Goal: Task Accomplishment & Management: Manage account settings

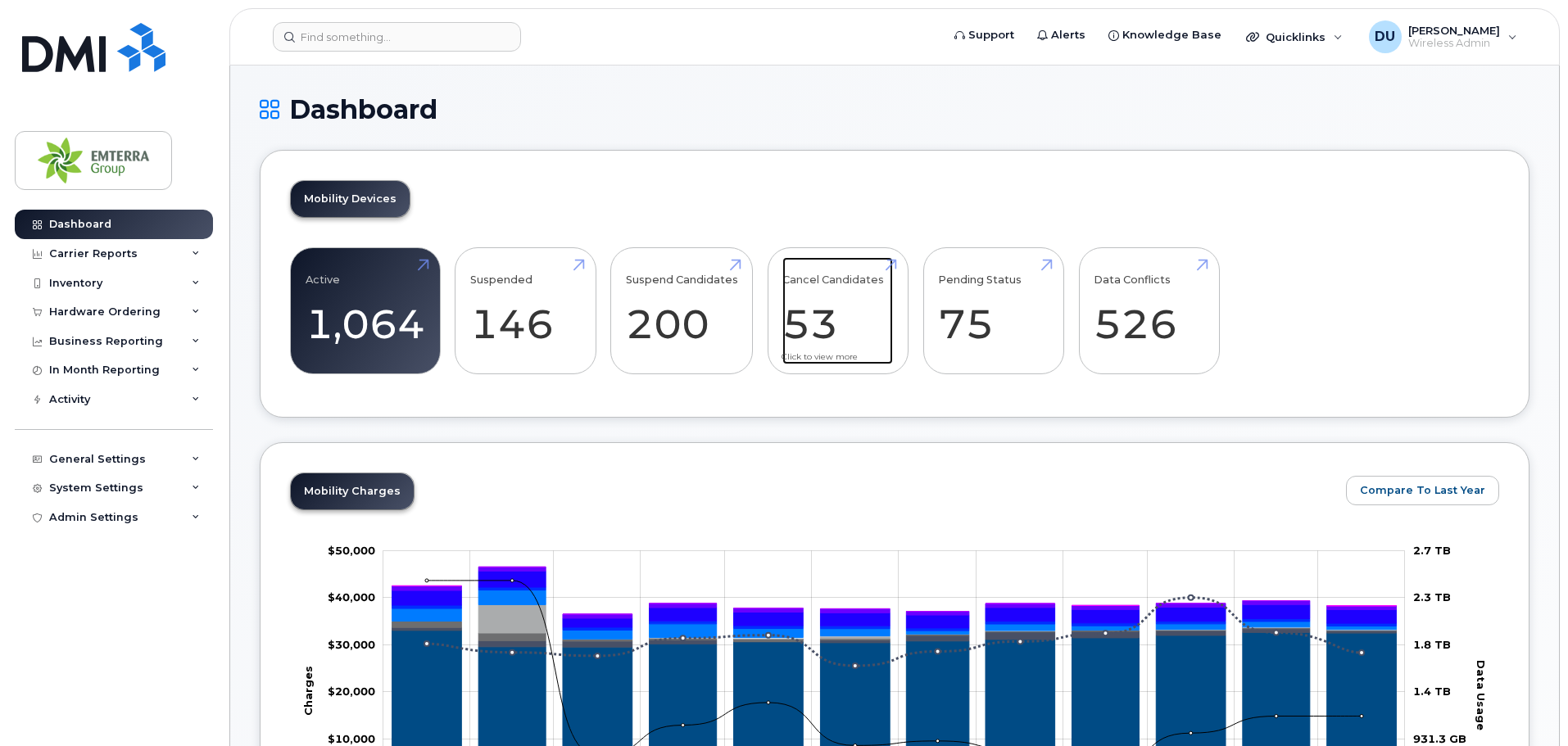
click at [815, 289] on link "Cancel Candidates 53" at bounding box center [837, 310] width 110 height 108
click at [813, 343] on link "Cancel Candidates 53" at bounding box center [837, 310] width 110 height 108
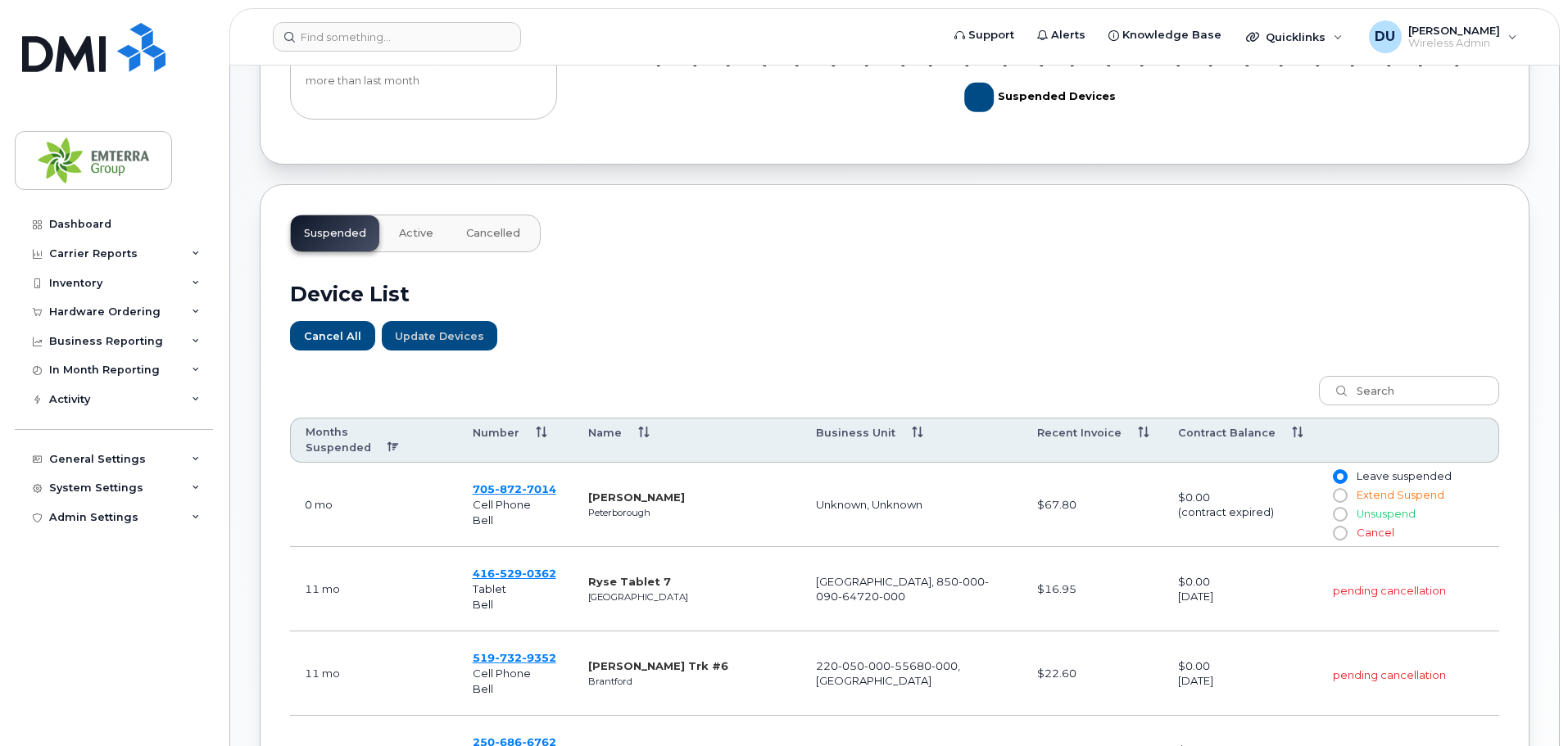
scroll to position [409, 0]
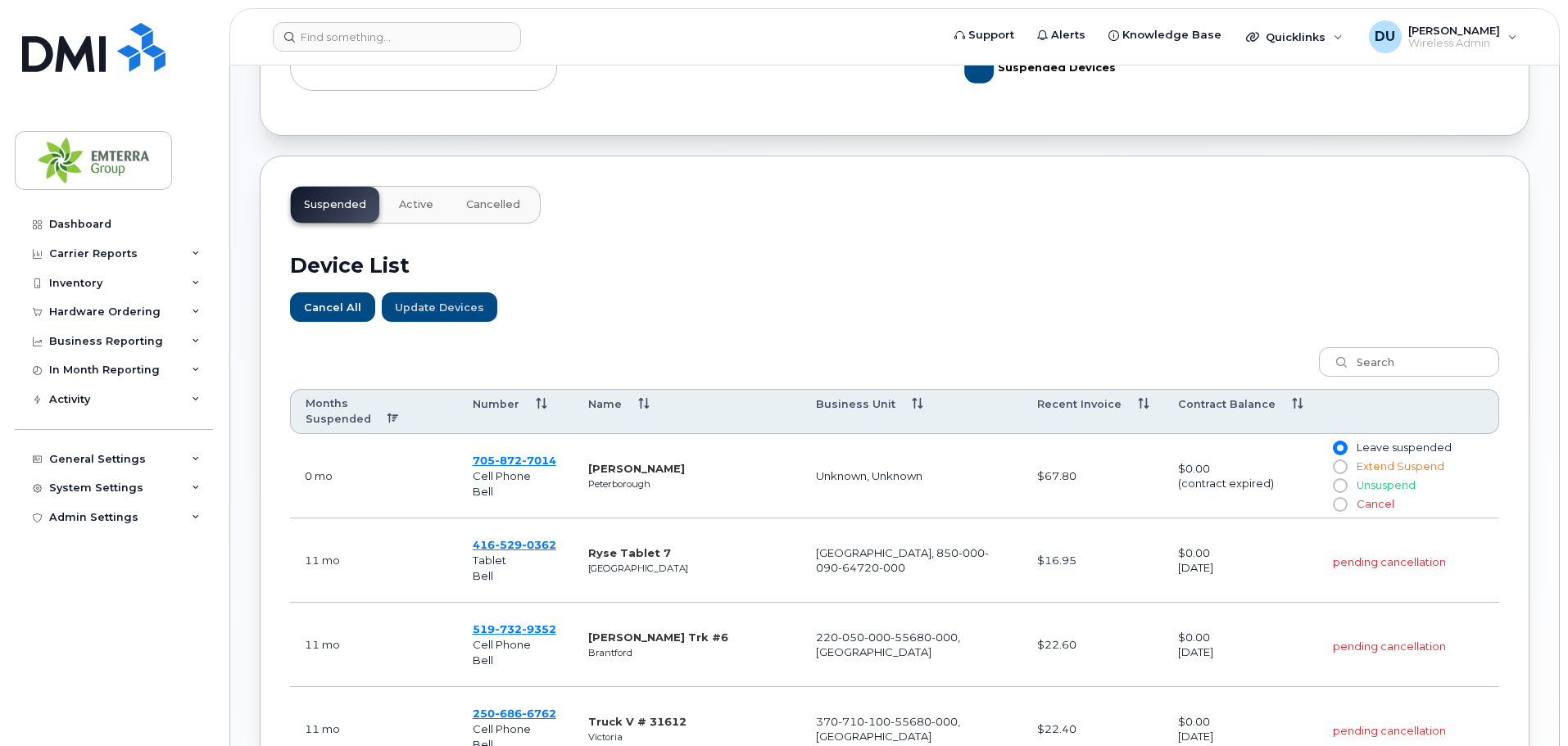
click at [346, 394] on th "Months Suspended" at bounding box center [374, 412] width 167 height 46
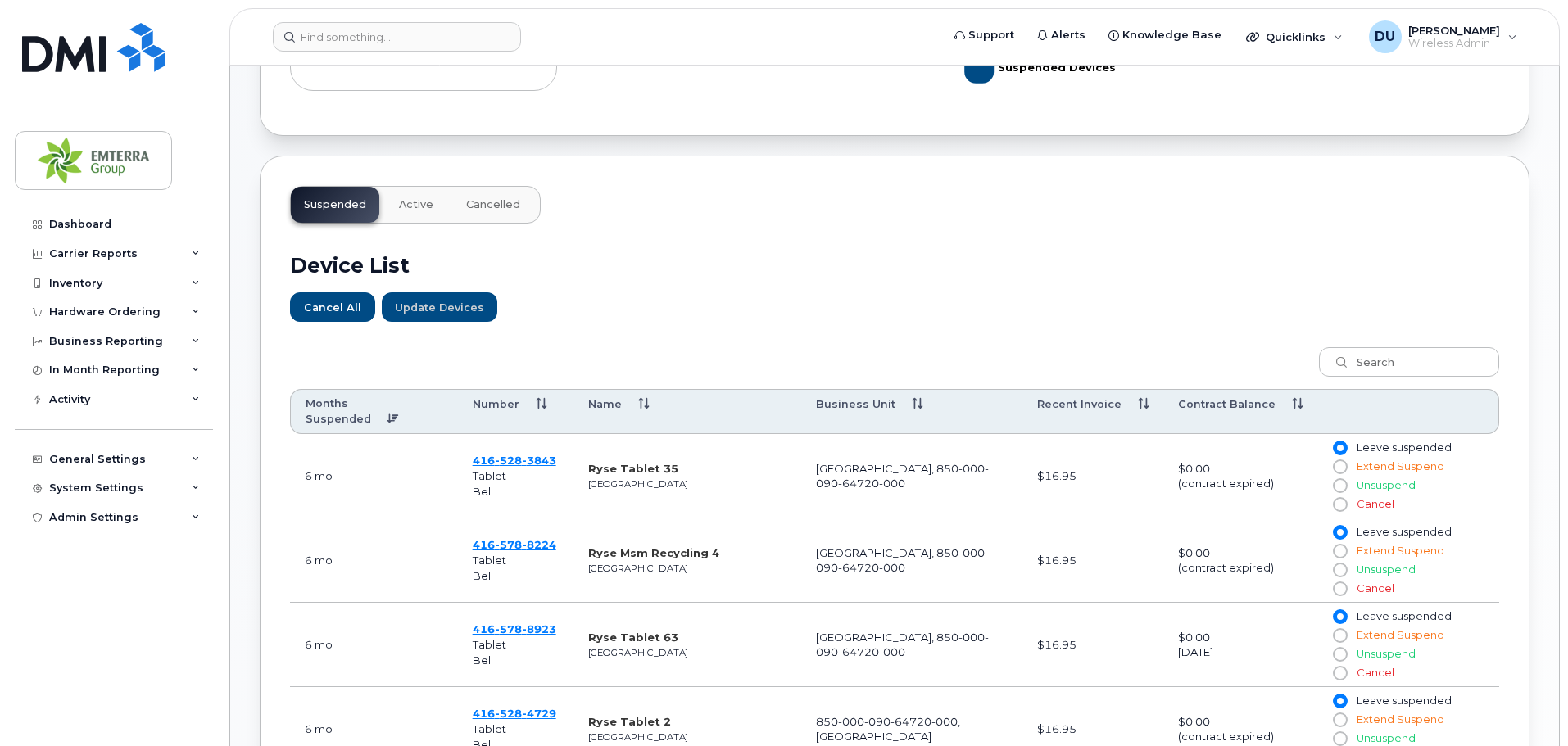
click at [346, 394] on th "Months Suspended" at bounding box center [374, 412] width 167 height 46
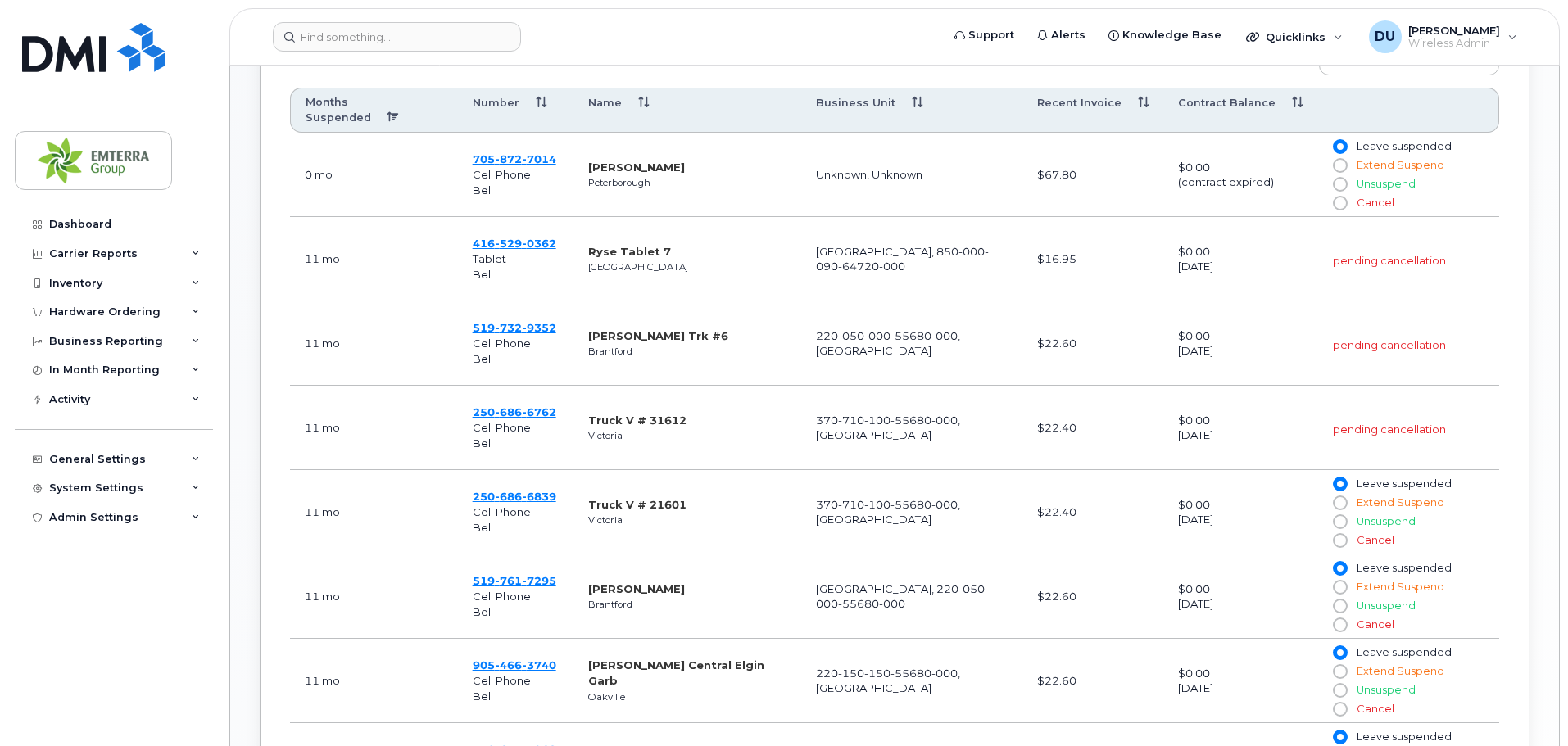
scroll to position [737, 0]
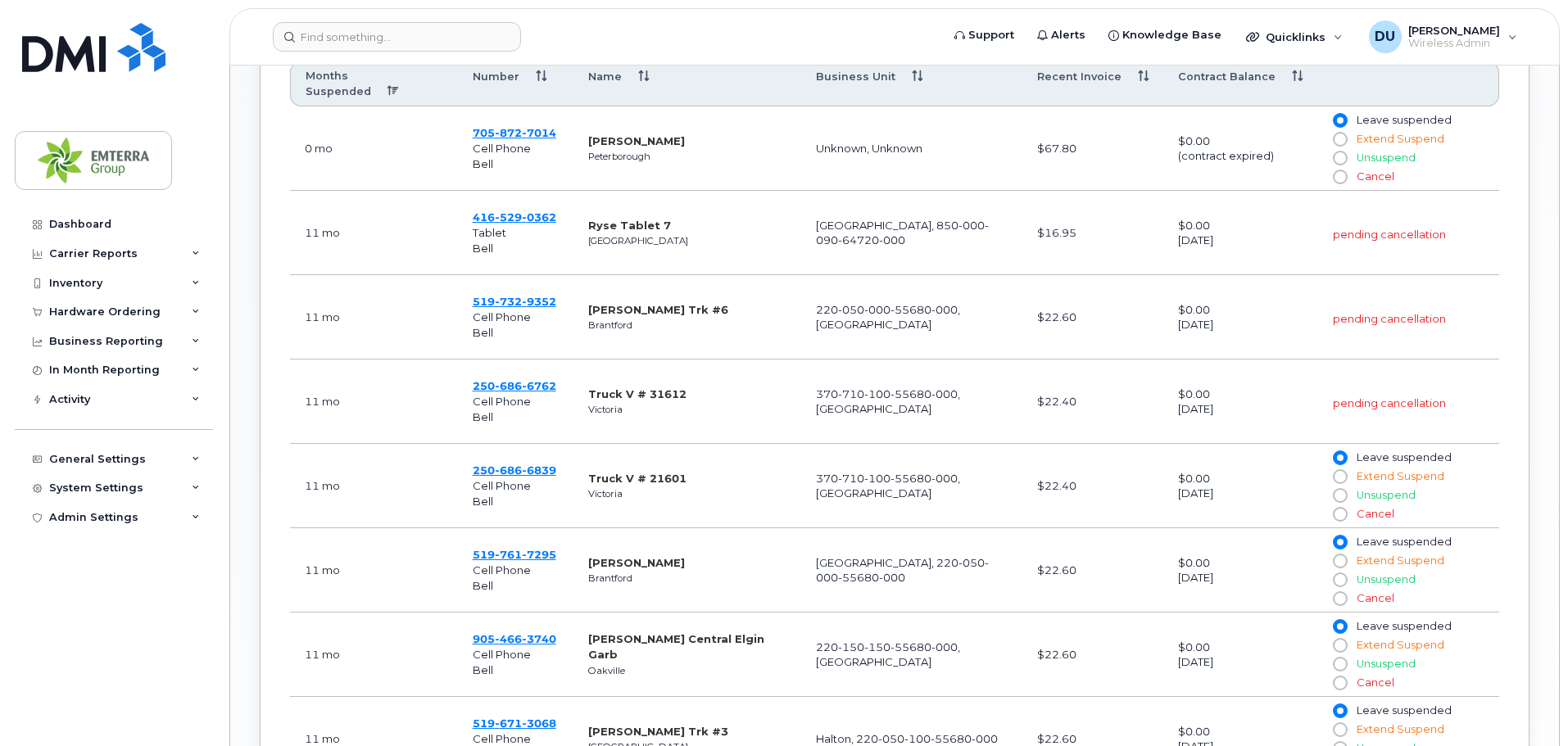
click at [1337, 508] on input "Cancel" at bounding box center [1339, 514] width 13 height 13
radio input "true"
click at [1337, 592] on input "Cancel" at bounding box center [1339, 598] width 13 height 13
radio input "true"
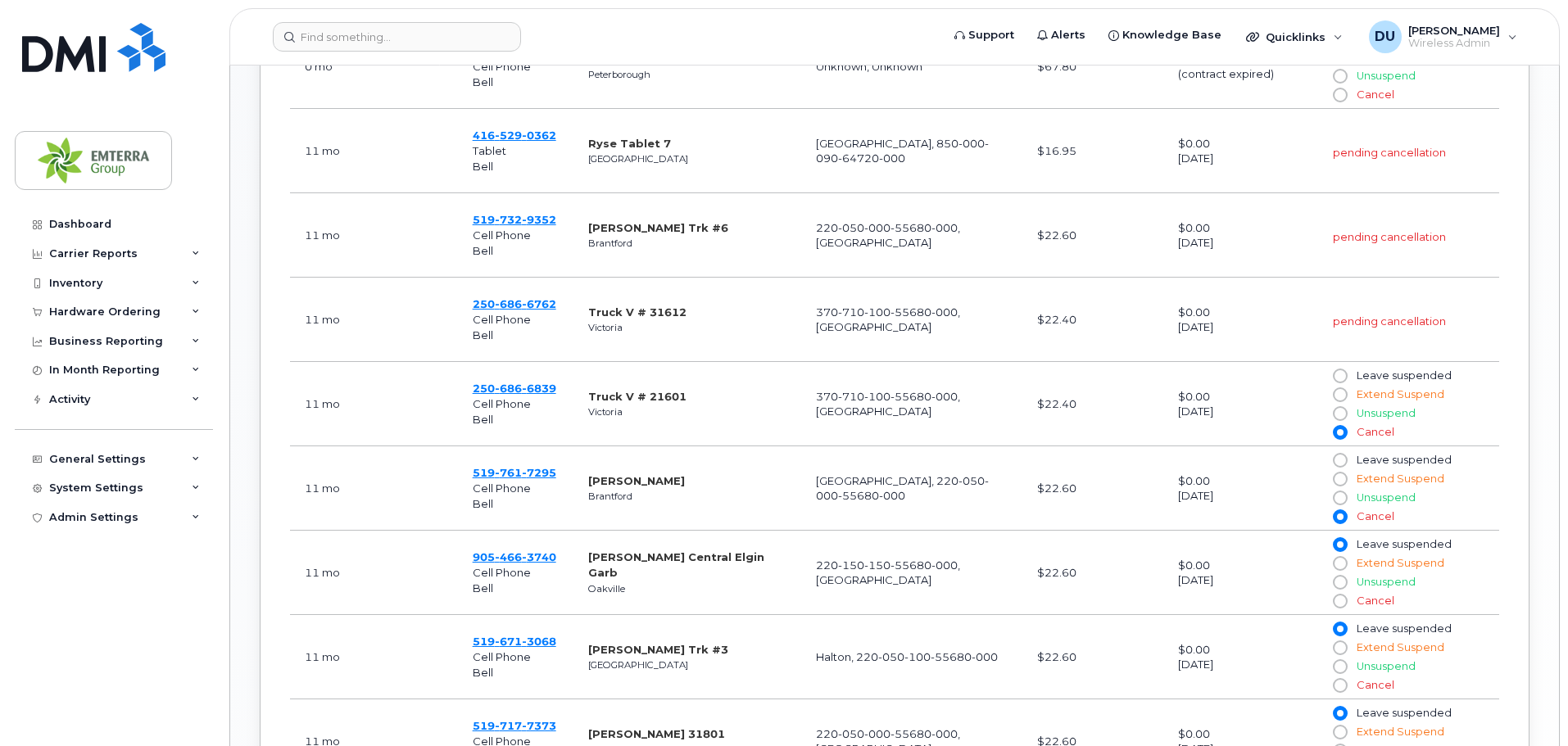
scroll to position [901, 0]
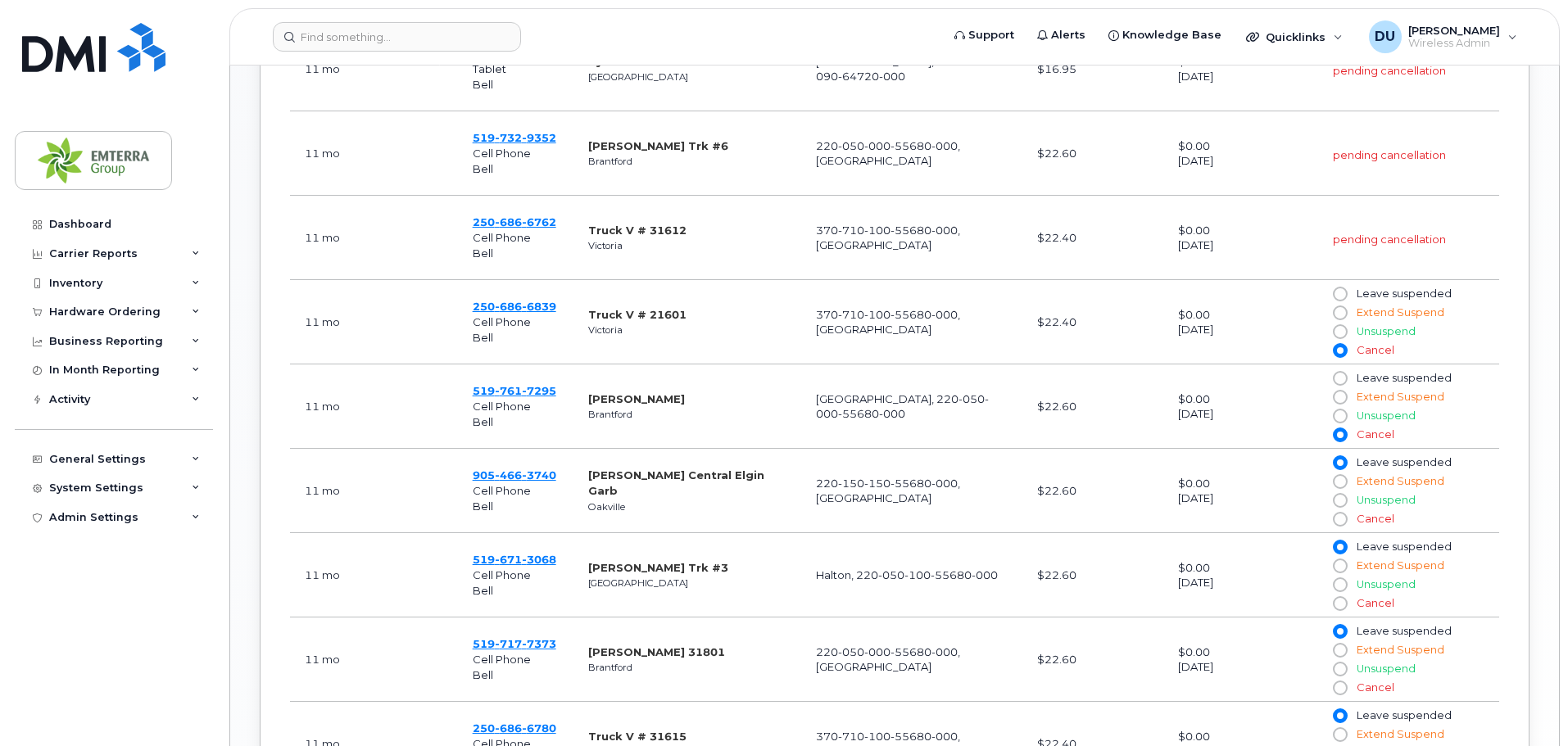
click at [1341, 513] on input "Cancel" at bounding box center [1339, 519] width 13 height 13
radio input "true"
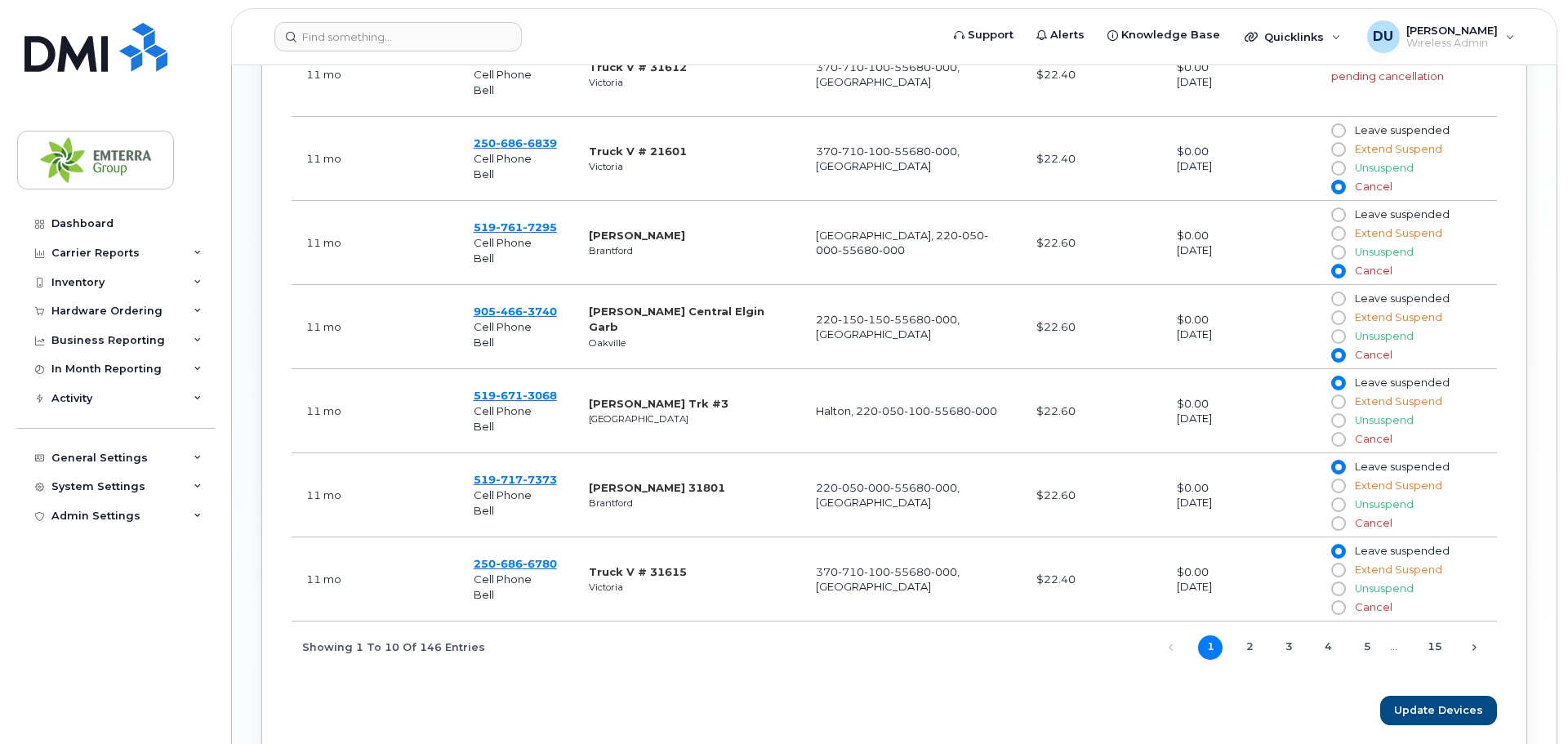
scroll to position [1061, 0]
click at [1341, 432] on input "Cancel" at bounding box center [1335, 438] width 13 height 13
radio input "true"
click at [1340, 516] on input "Cancel" at bounding box center [1335, 522] width 13 height 13
radio input "true"
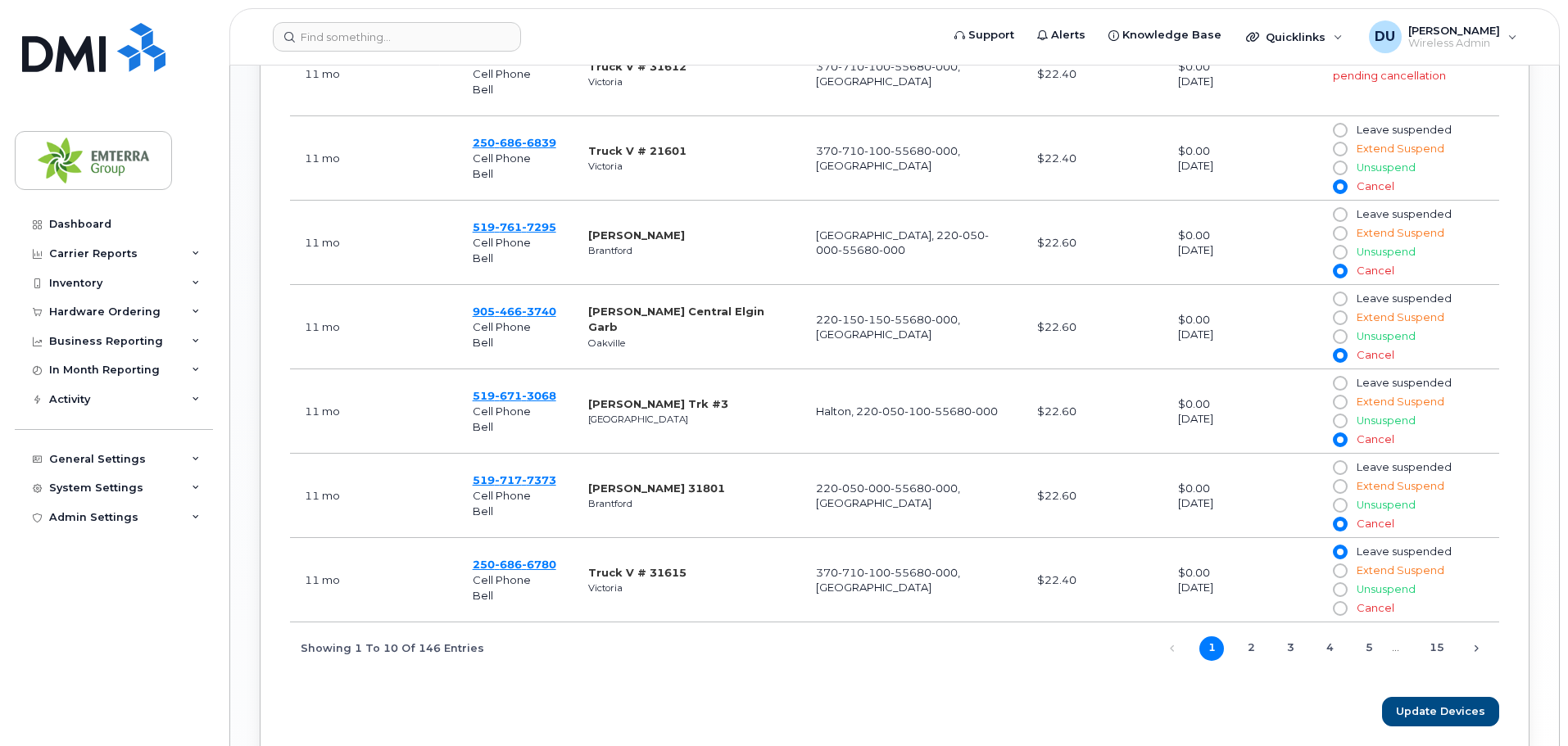
click at [1340, 602] on input "Cancel" at bounding box center [1339, 608] width 13 height 13
radio input "true"
click at [1437, 703] on span "Update Devices" at bounding box center [1442, 711] width 89 height 16
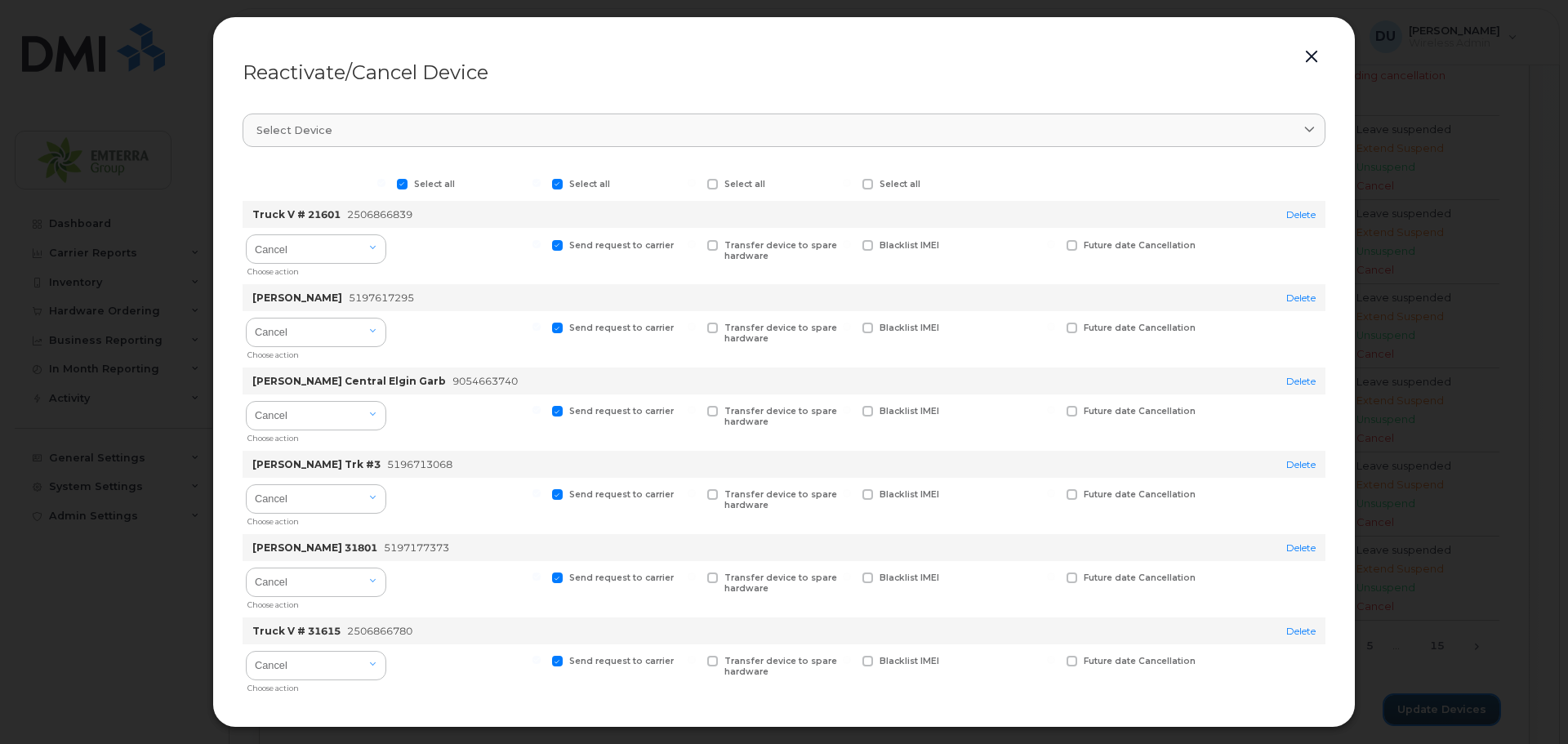
scroll to position [75, 0]
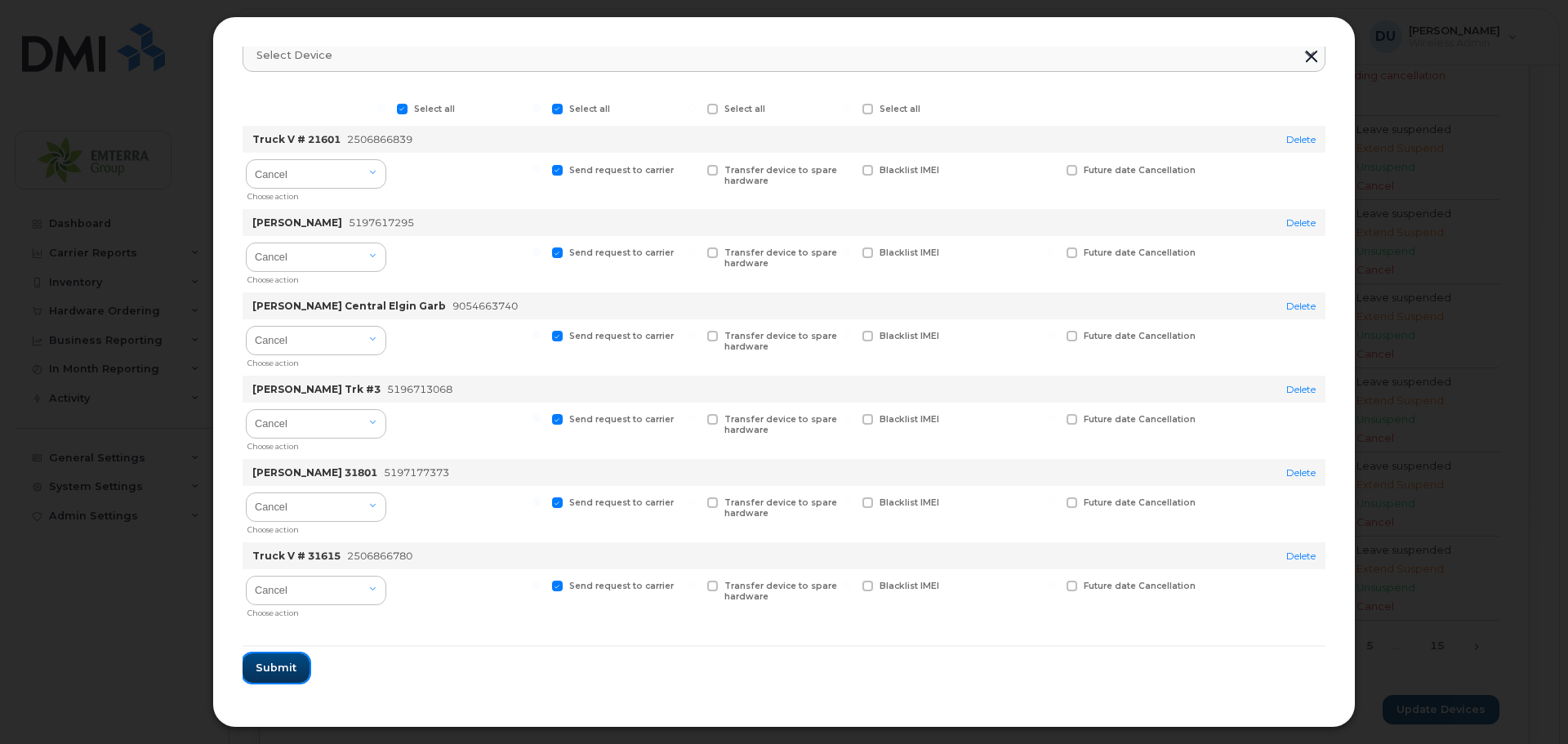
click at [267, 668] on span "Submit" at bounding box center [275, 668] width 41 height 16
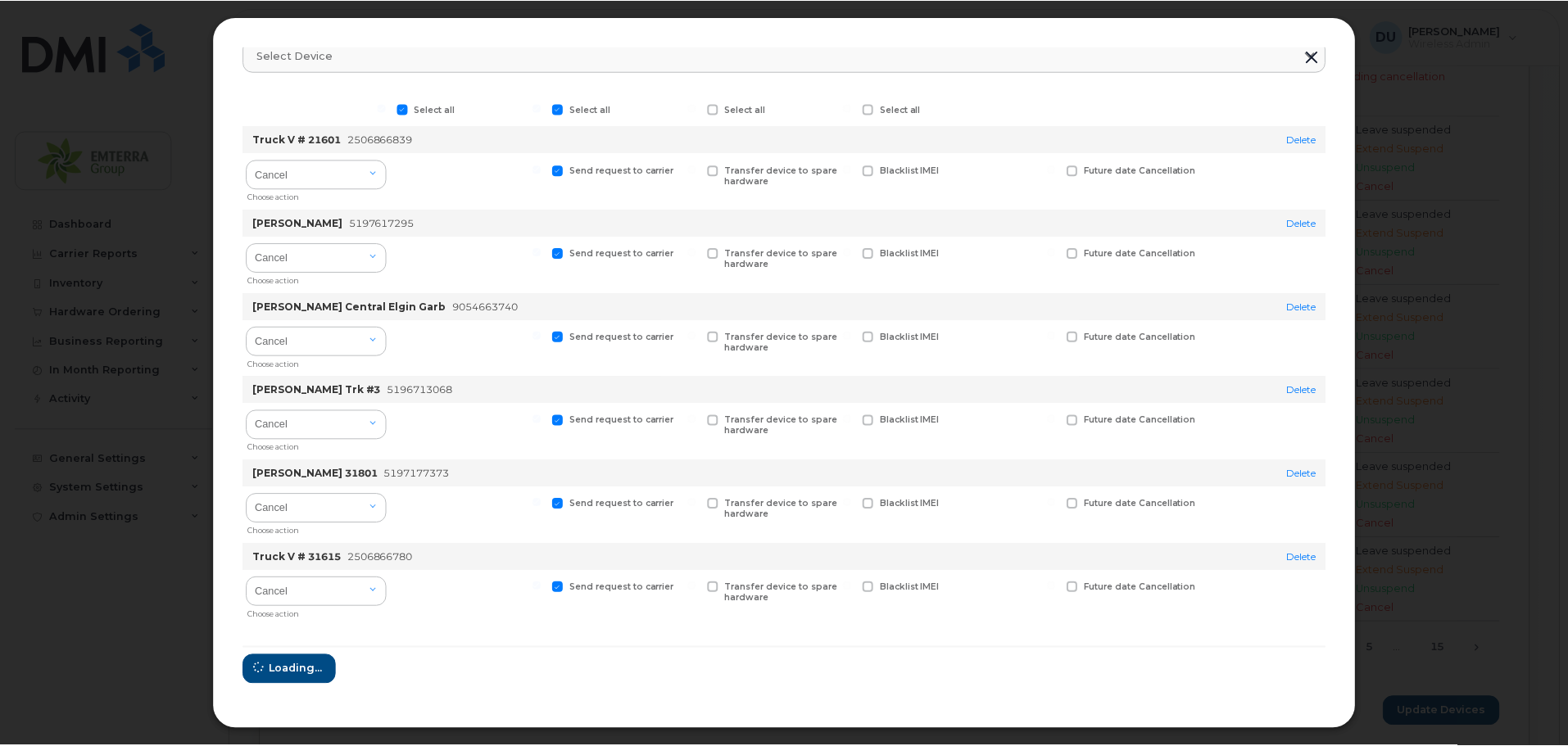
scroll to position [0, 0]
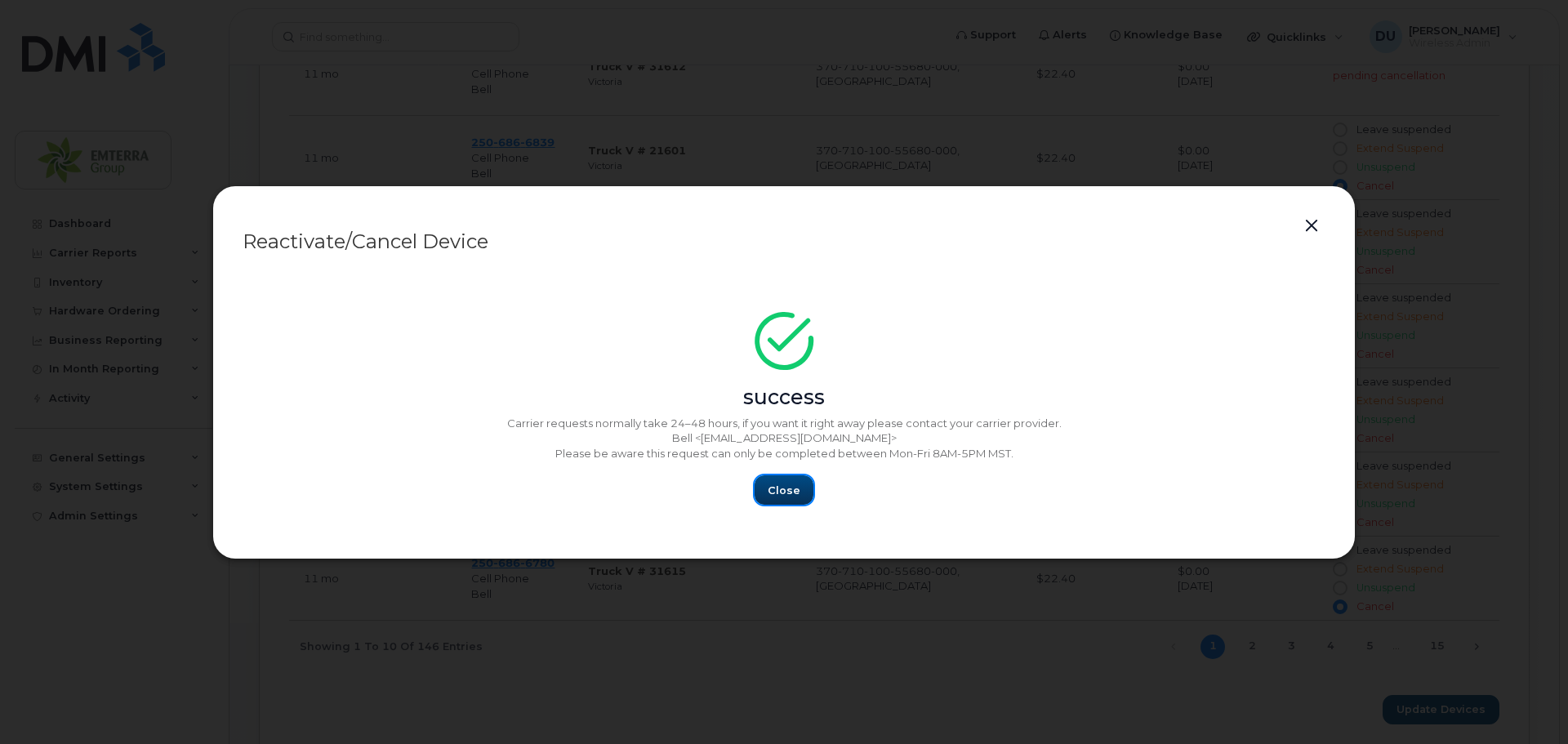
click at [788, 487] on span "Close" at bounding box center [784, 490] width 32 height 16
click at [784, 489] on span "Close" at bounding box center [784, 490] width 32 height 16
click at [781, 485] on span "Close" at bounding box center [784, 490] width 32 height 16
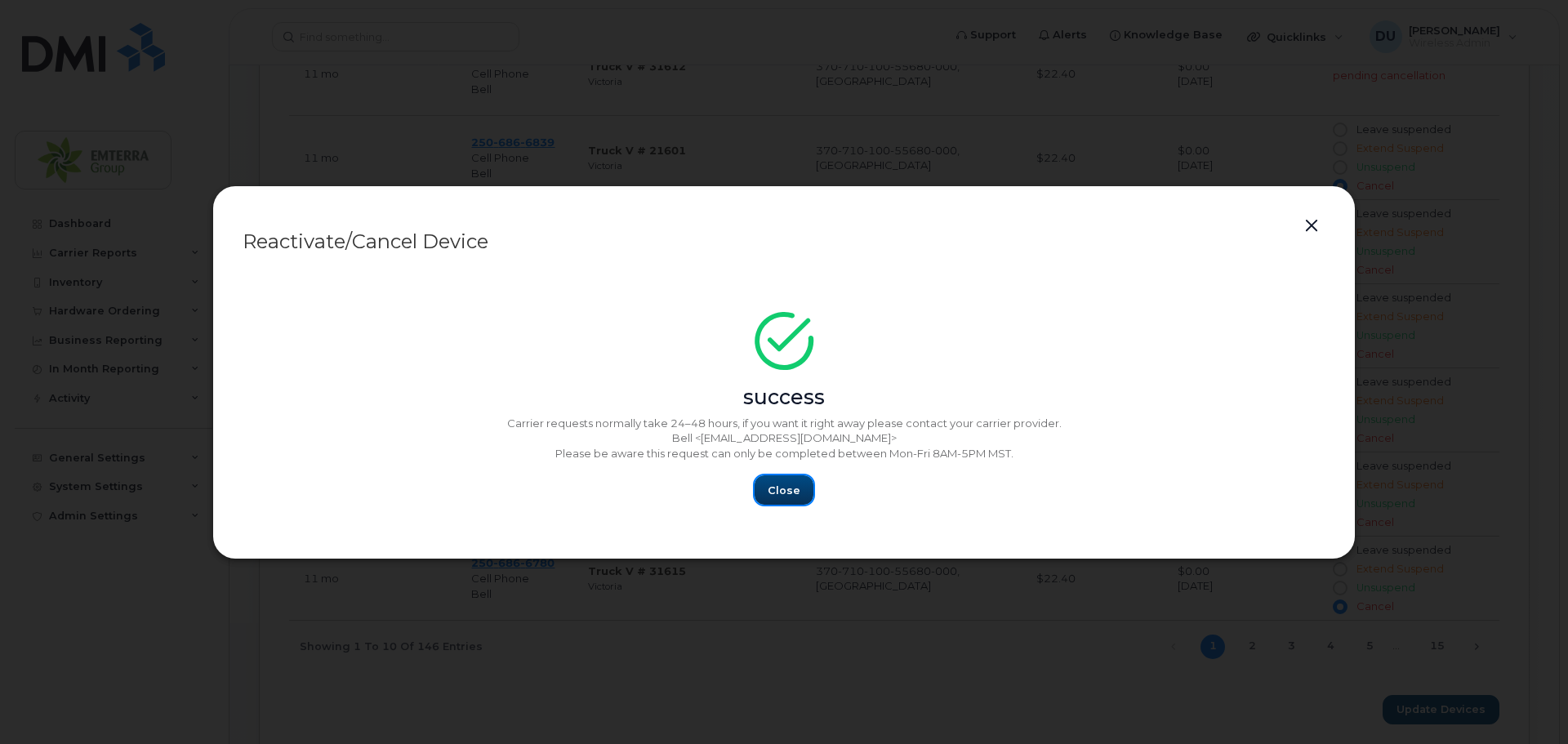
click at [781, 485] on span "Close" at bounding box center [784, 490] width 32 height 16
click at [1317, 224] on button "button" at bounding box center [1312, 226] width 24 height 23
